Goal: Information Seeking & Learning: Learn about a topic

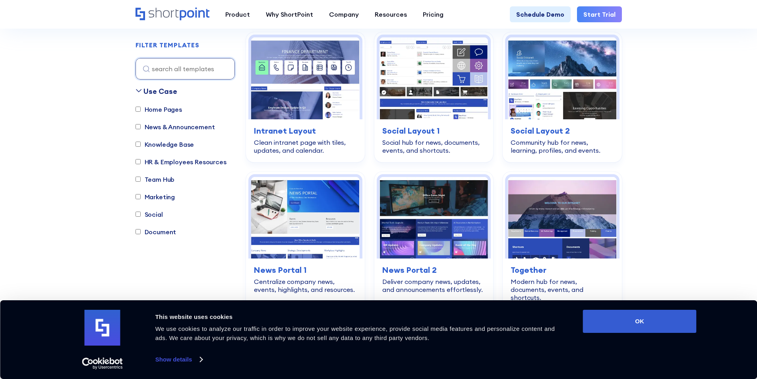
scroll to position [1551, 0]
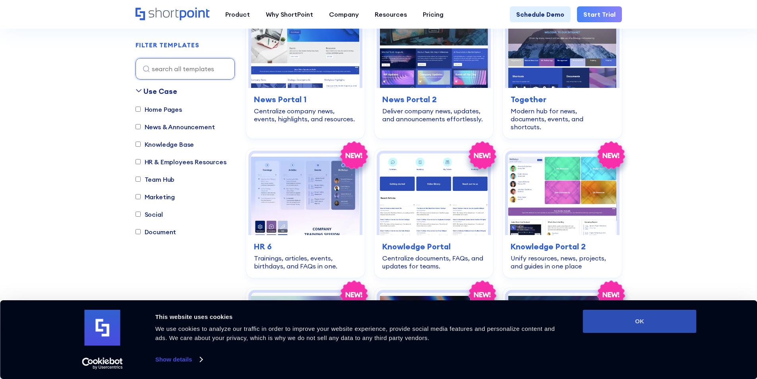
click at [627, 318] on button "OK" at bounding box center [640, 321] width 114 height 23
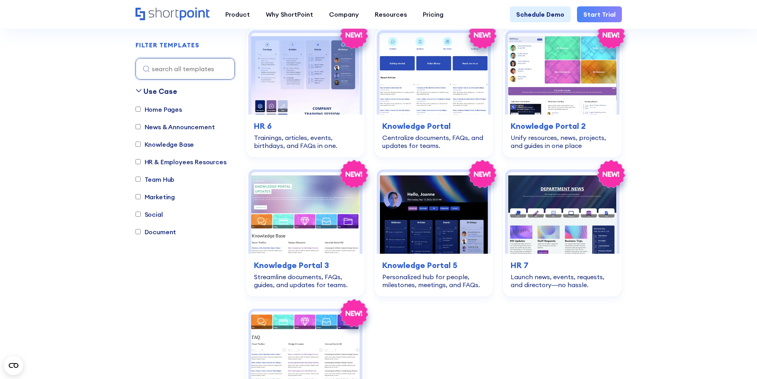
scroll to position [1670, 0]
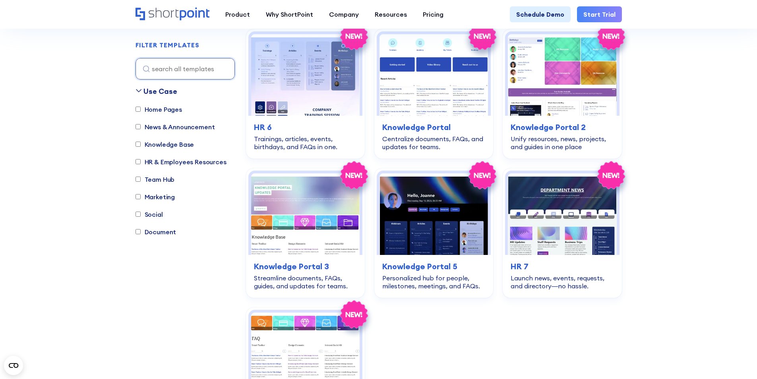
click at [168, 143] on label "Knowledge Base" at bounding box center [165, 145] width 59 height 10
click at [141, 143] on input "Knowledge Base" at bounding box center [138, 144] width 5 height 5
checkbox input "true"
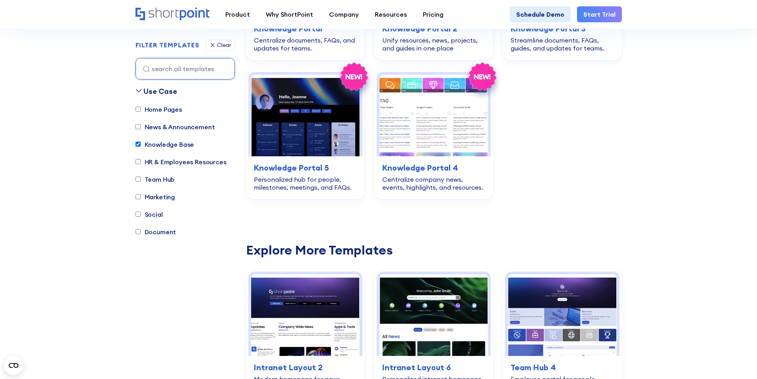
scroll to position [235, 0]
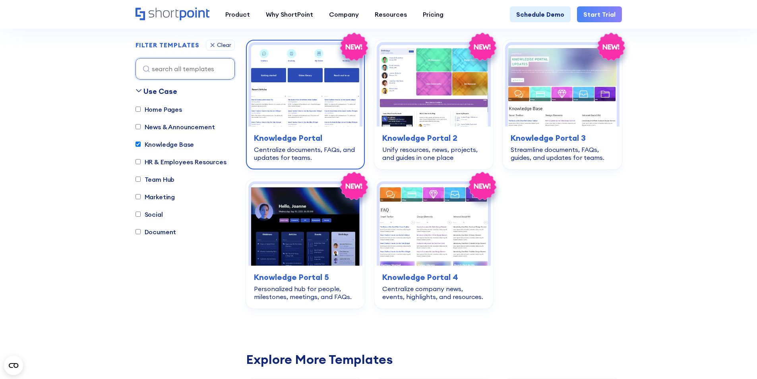
click at [312, 115] on img at bounding box center [305, 86] width 109 height 82
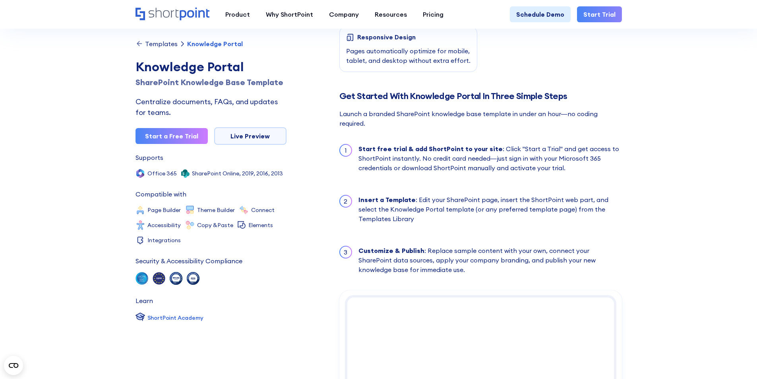
scroll to position [875, 0]
